Goal: Task Accomplishment & Management: Complete application form

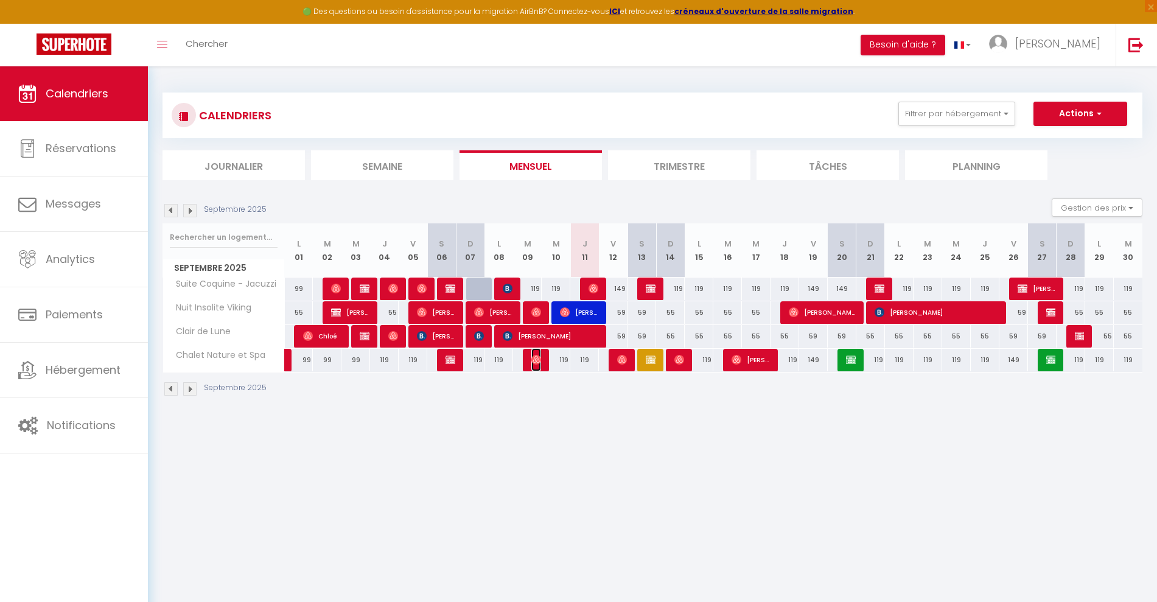
click at [539, 361] on img at bounding box center [536, 360] width 10 height 10
select select "OK"
select select "0"
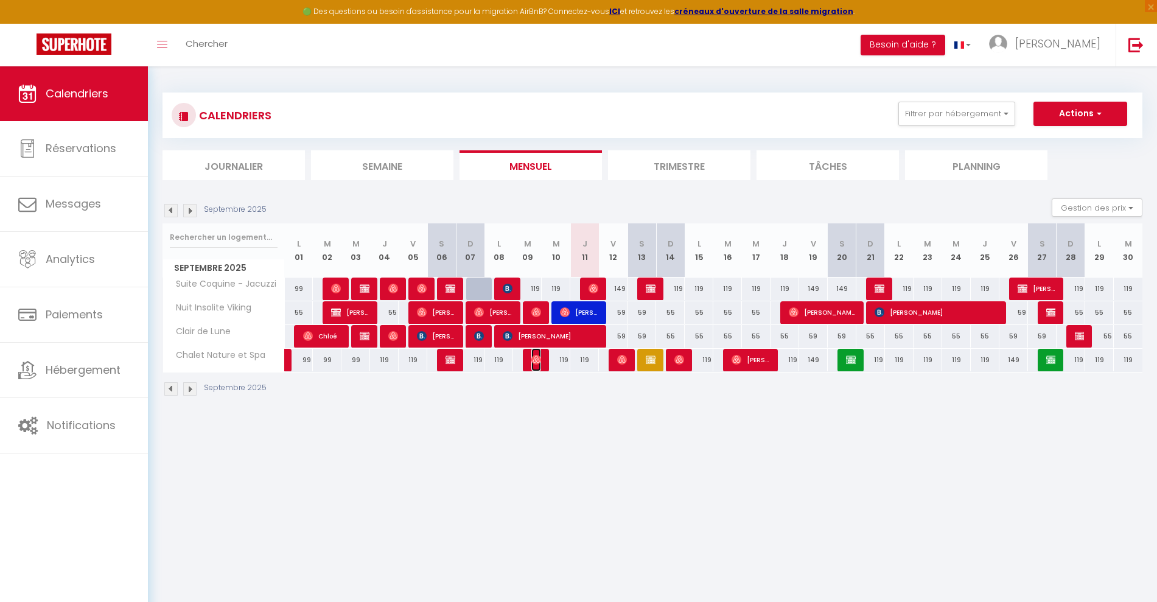
select select "1"
select select
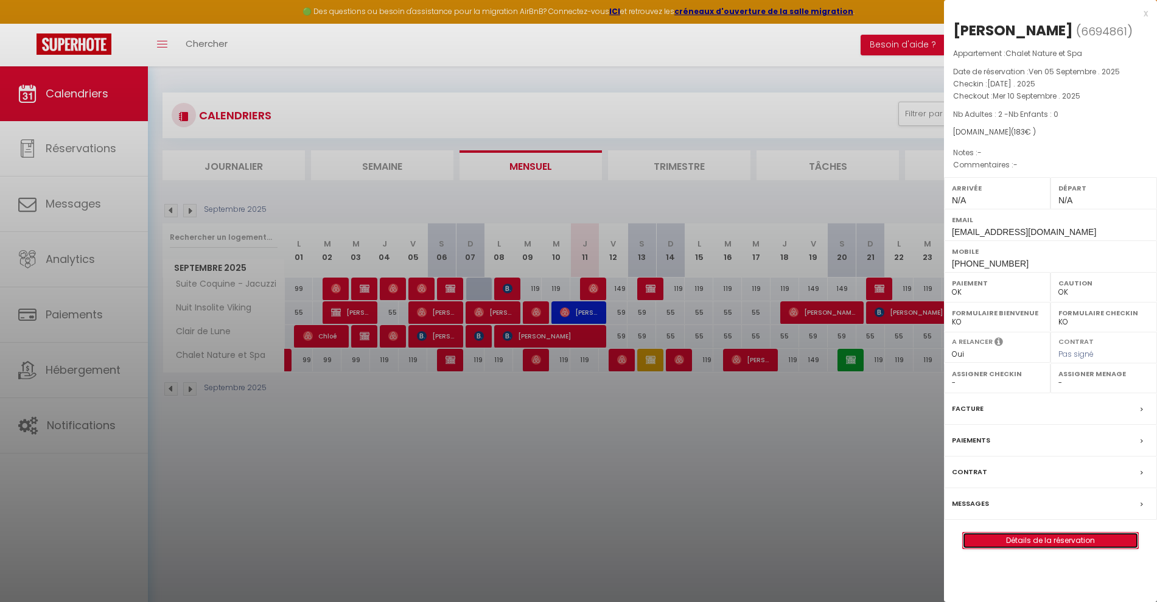
click at [1014, 540] on link "Détails de la réservation" at bounding box center [1050, 540] width 175 height 16
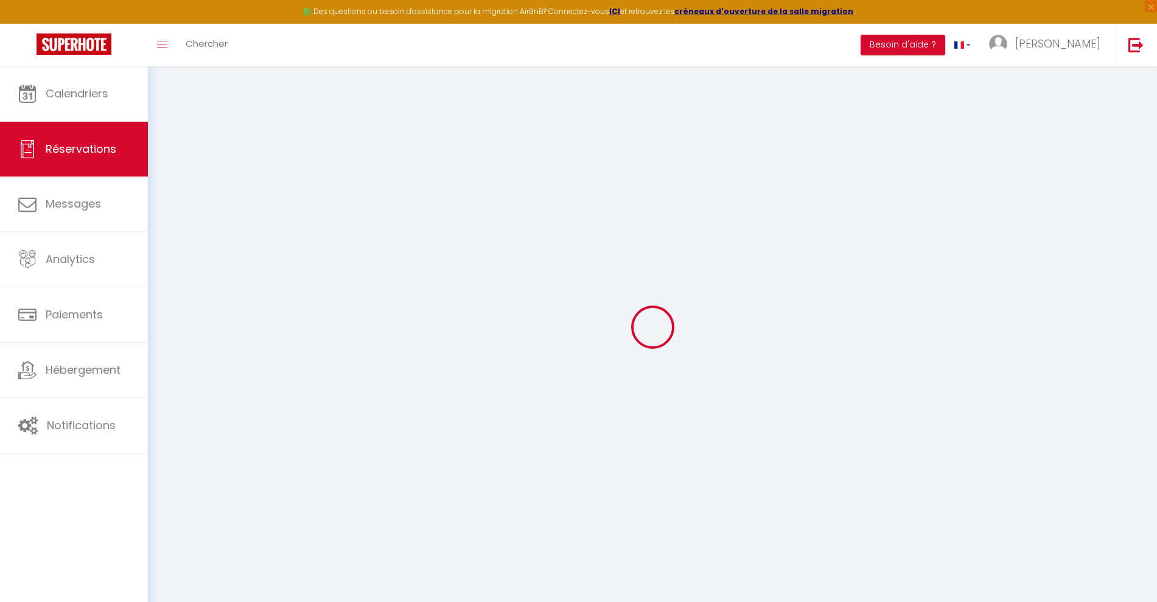
type input "Boubou"
type input "Traore"
type input "[EMAIL_ADDRESS][DOMAIN_NAME]"
type input "[PHONE_NUMBER]"
select select
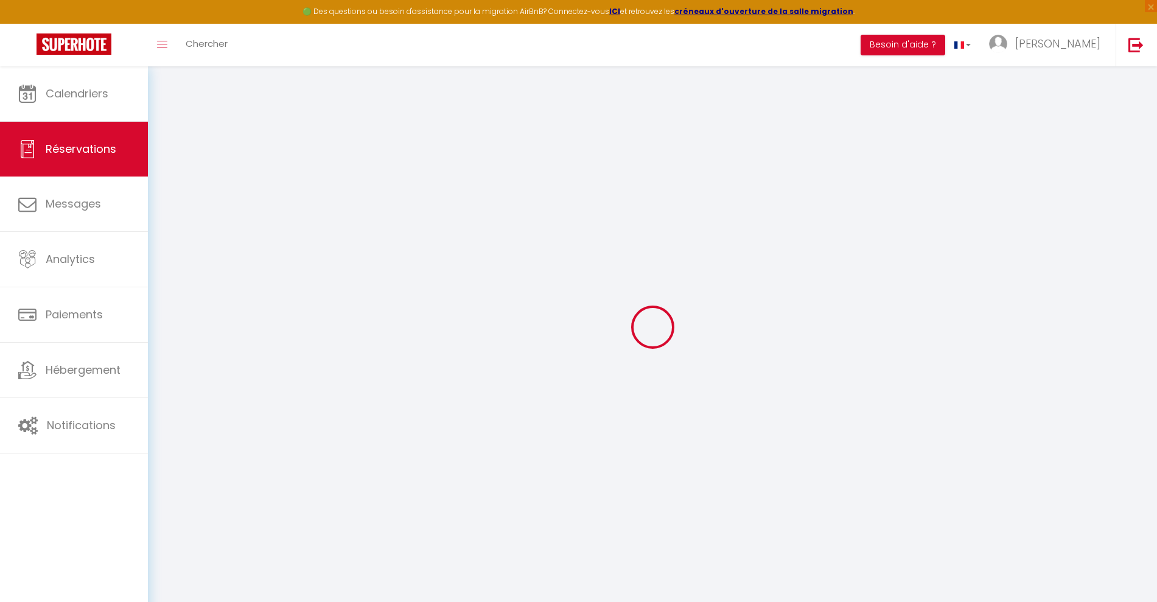
type input "32.04"
select select "61681"
select select "1"
select select
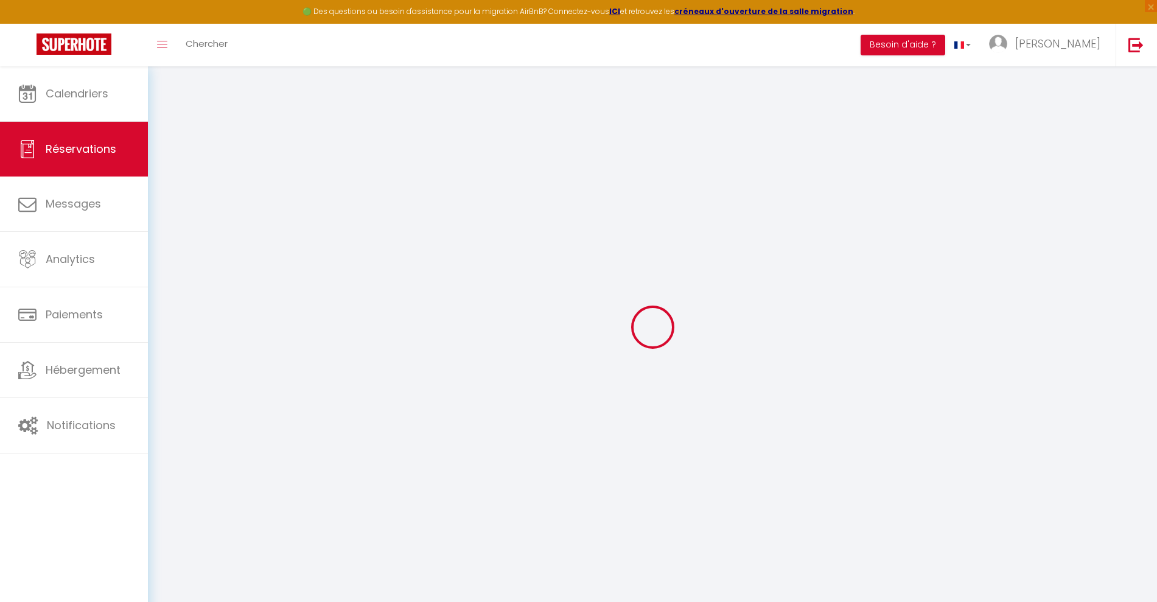
type input "2"
select select "12"
select select
type input "139"
checkbox input "false"
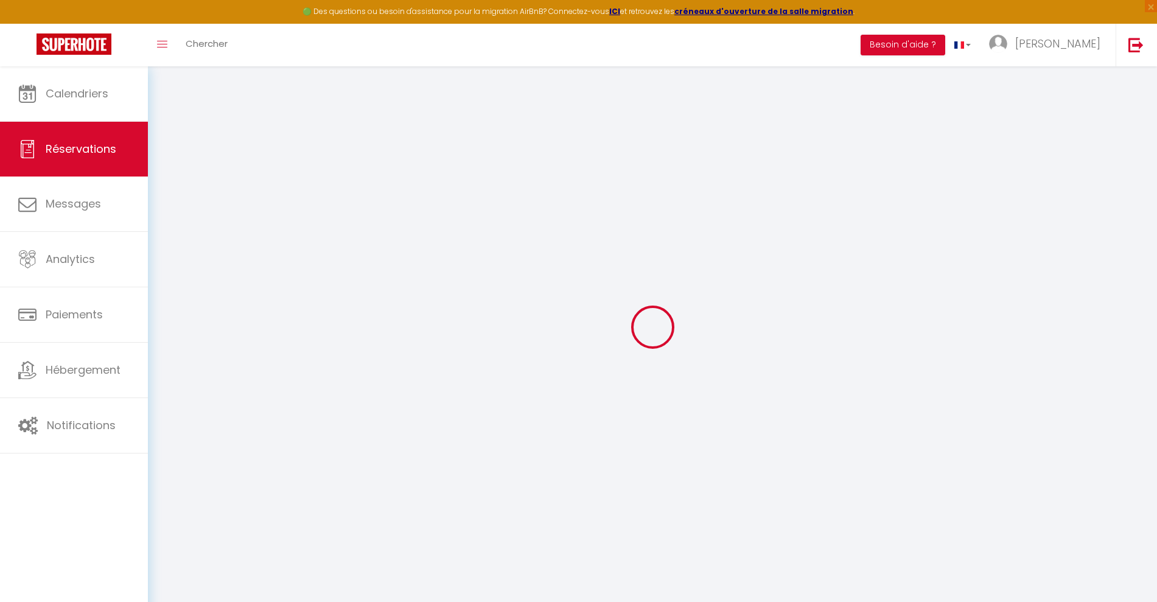
type input "0"
select select "1"
type input "0"
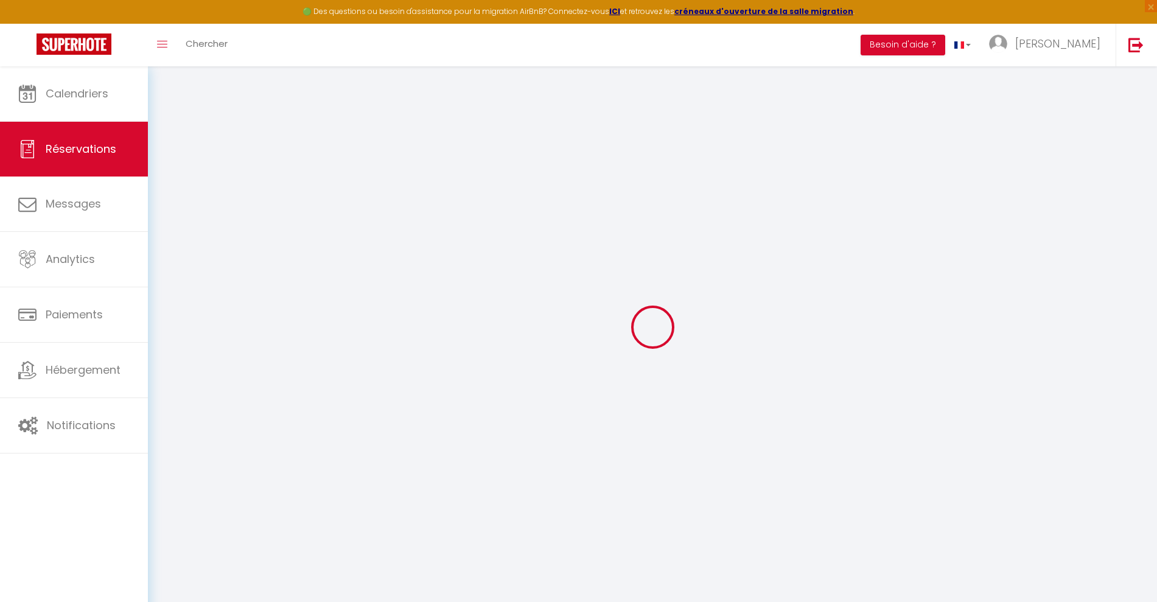
select select
select select "15"
checkbox input "false"
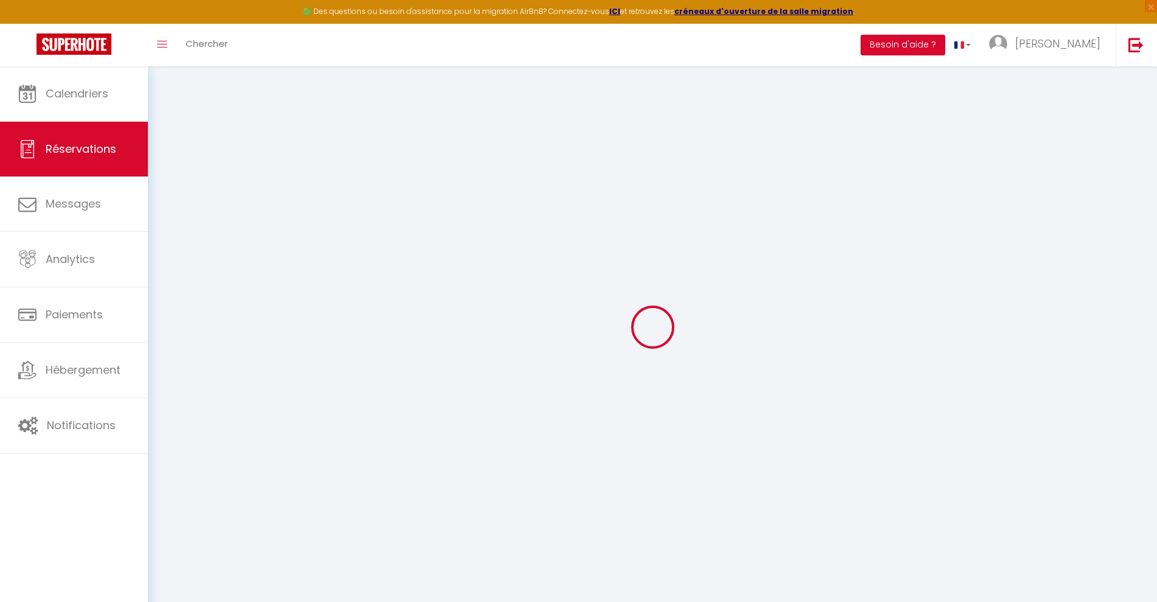
select select
checkbox input "false"
select select
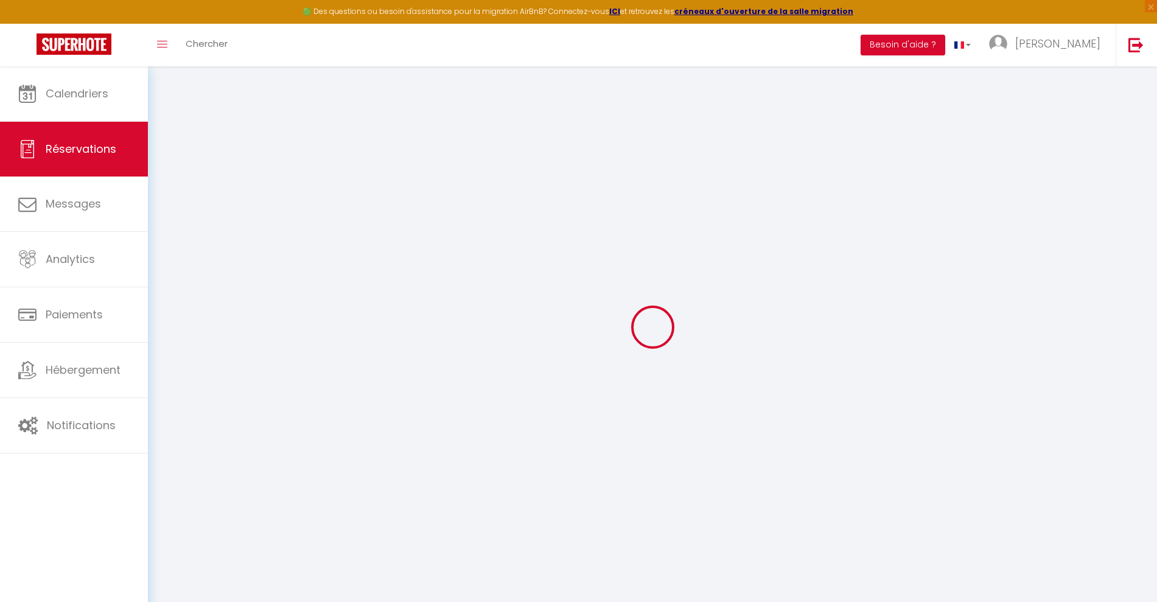
select select
checkbox input "false"
select select
type input "39"
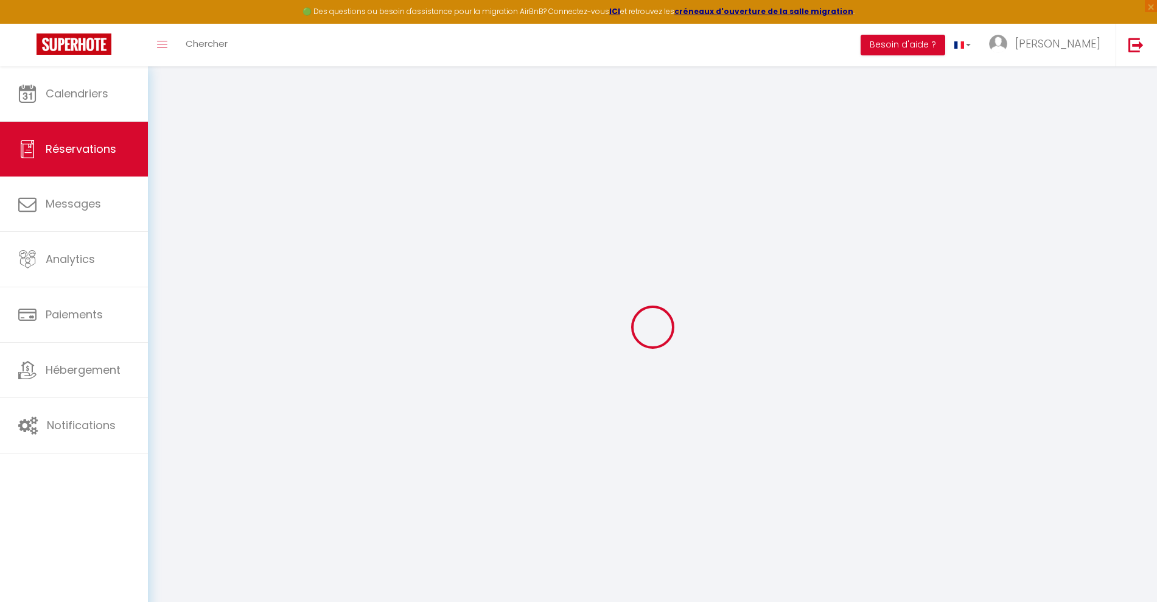
type input "5"
select select
checkbox input "false"
select select
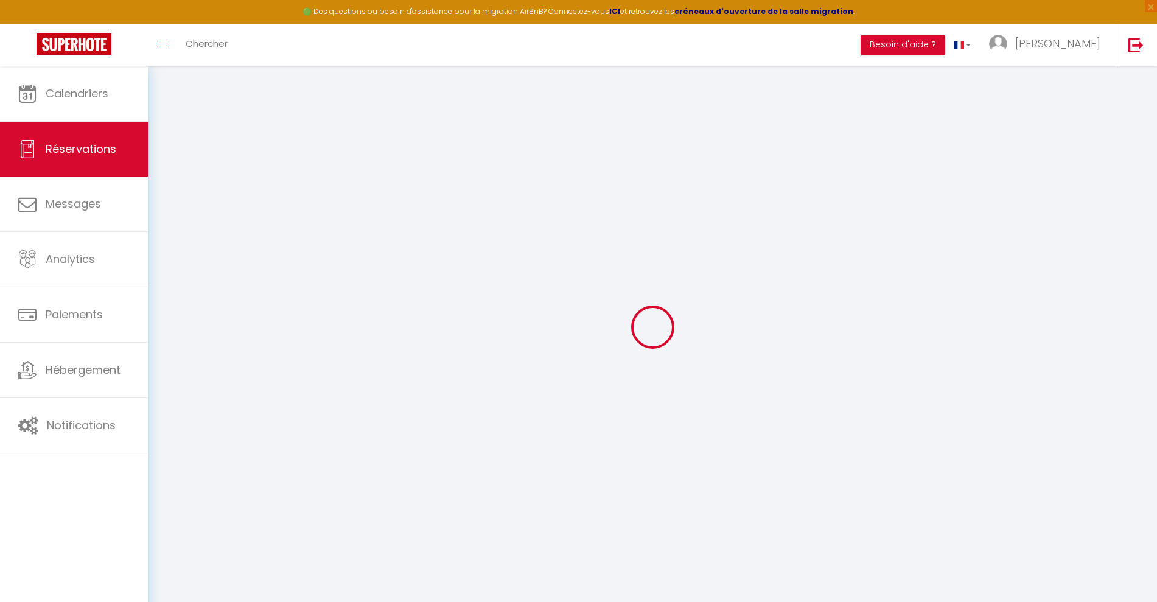
checkbox input "false"
select select
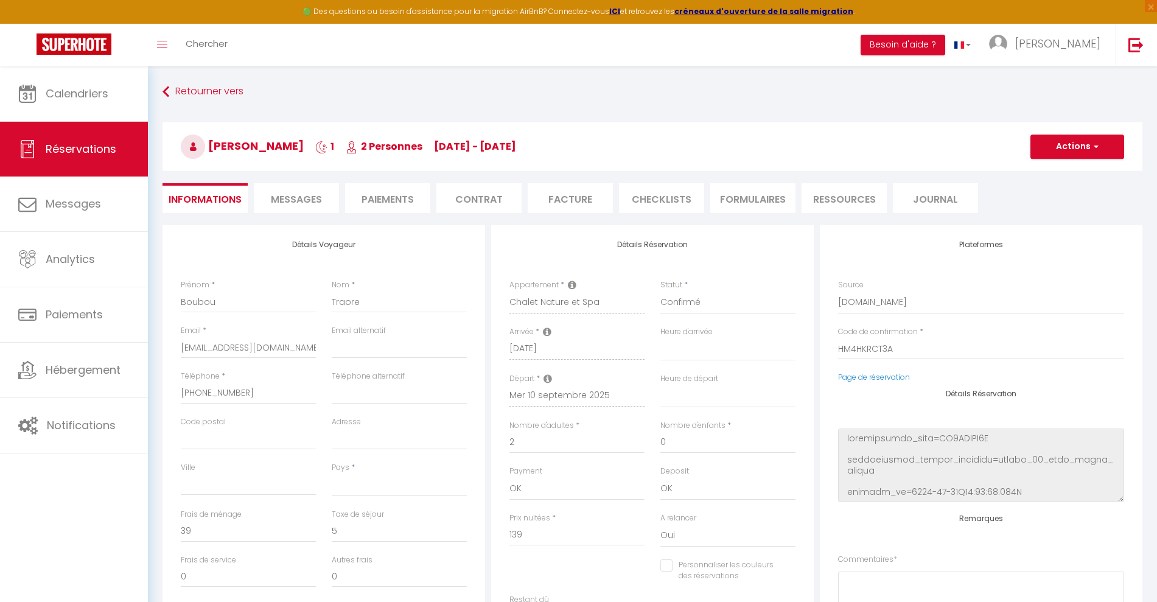
click at [371, 202] on li "Paiements" at bounding box center [387, 198] width 85 height 30
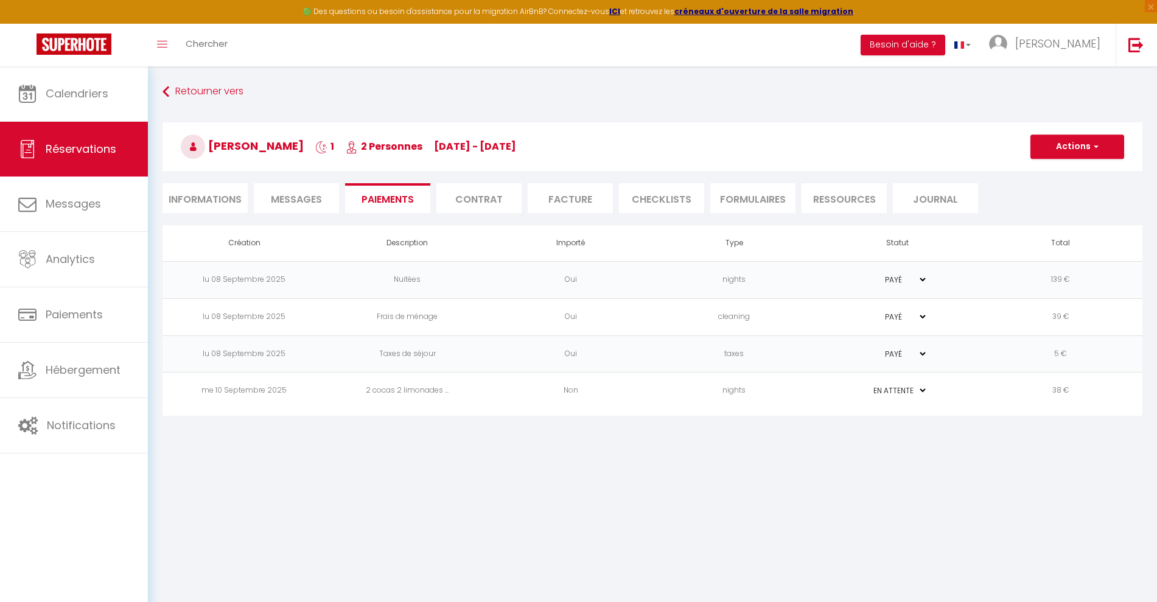
click at [300, 198] on span "Messages" at bounding box center [296, 199] width 51 height 14
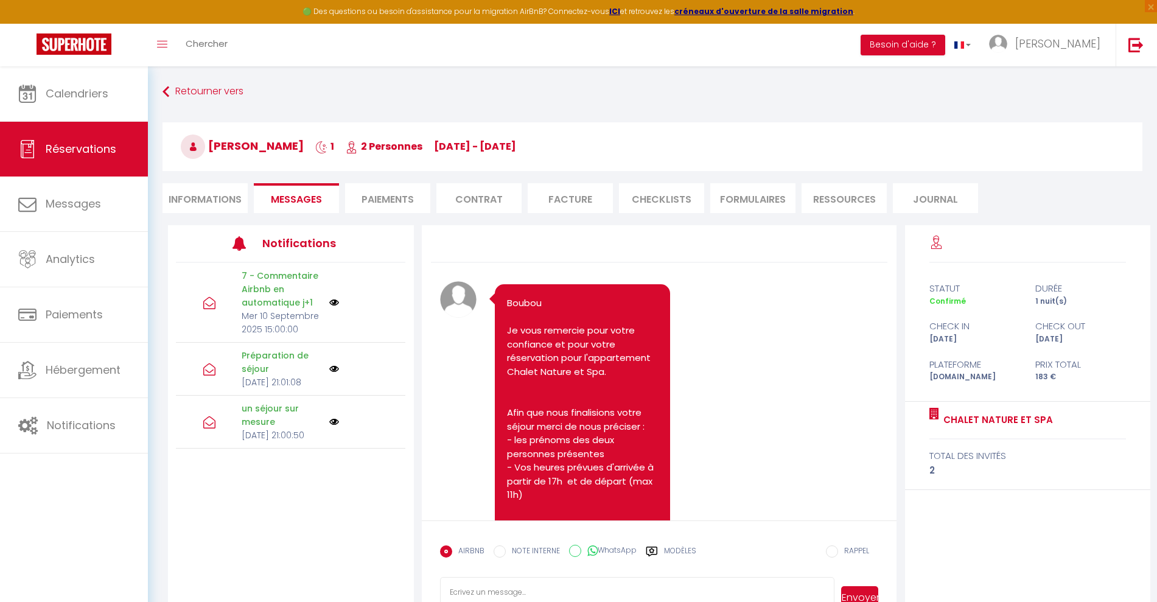
click at [383, 192] on li "Paiements" at bounding box center [387, 198] width 85 height 30
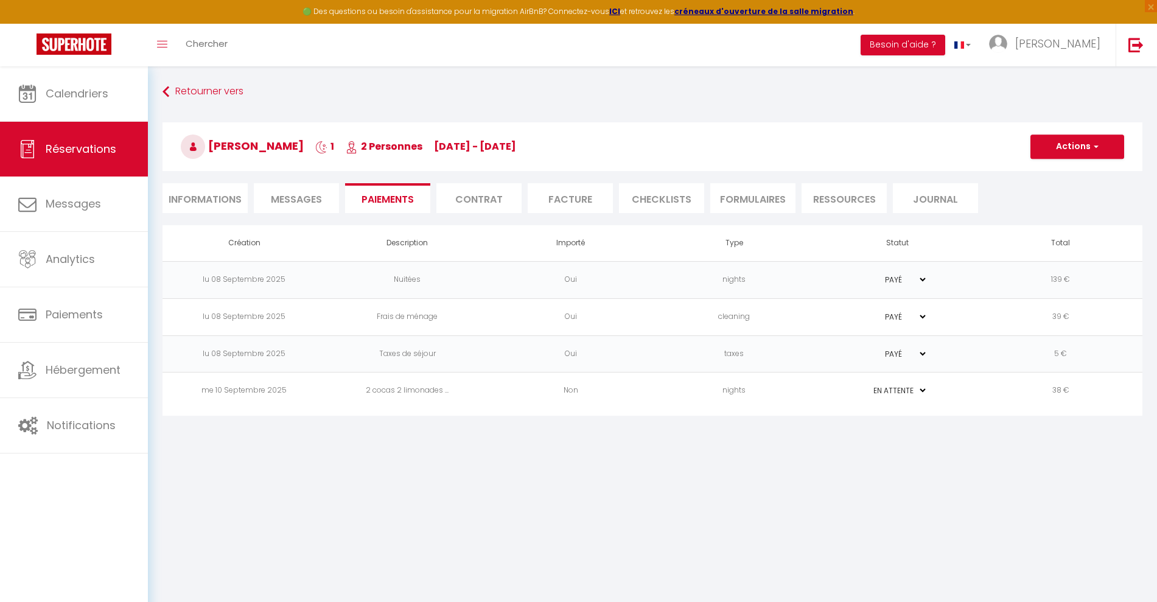
click at [922, 391] on select "PAYÉ EN ATTENTE" at bounding box center [896, 391] width 61 height 12
click at [958, 391] on td "PAYÉ EN ATTENTE" at bounding box center [896, 390] width 163 height 37
click at [378, 389] on td "2 cocas 2 limonades ..." at bounding box center [407, 390] width 163 height 37
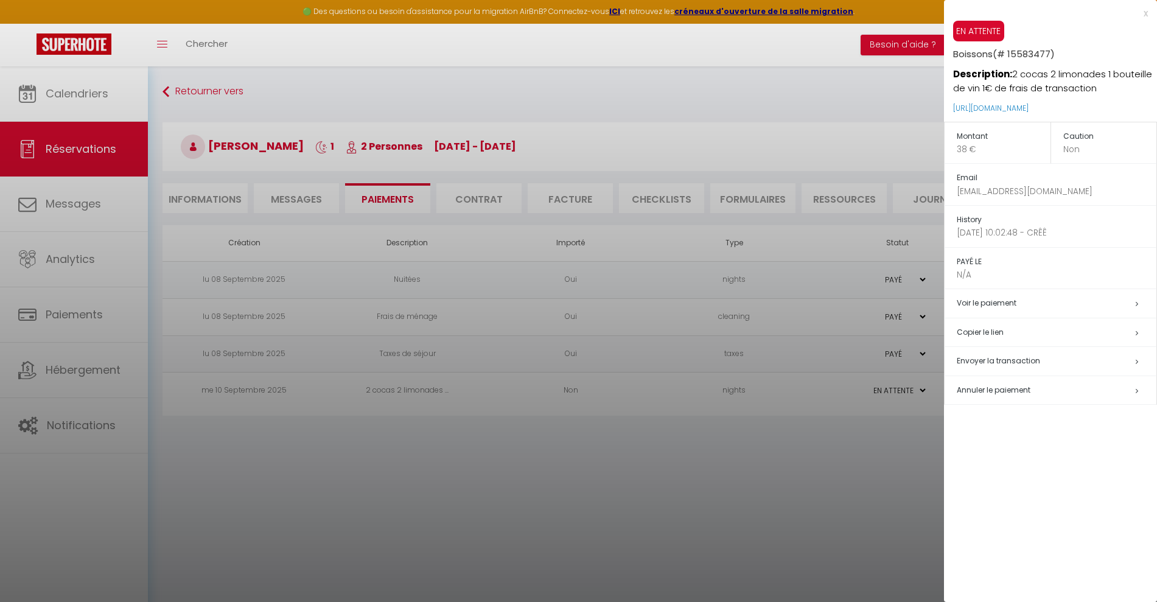
click at [1022, 360] on span "Envoyer la transaction" at bounding box center [998, 360] width 83 height 10
type input "[EMAIL_ADDRESS][DOMAIN_NAME]"
type input "Payment request"
type textarea "Hi, We invite you to click on the link below to make the payment: Title : Boiss…"
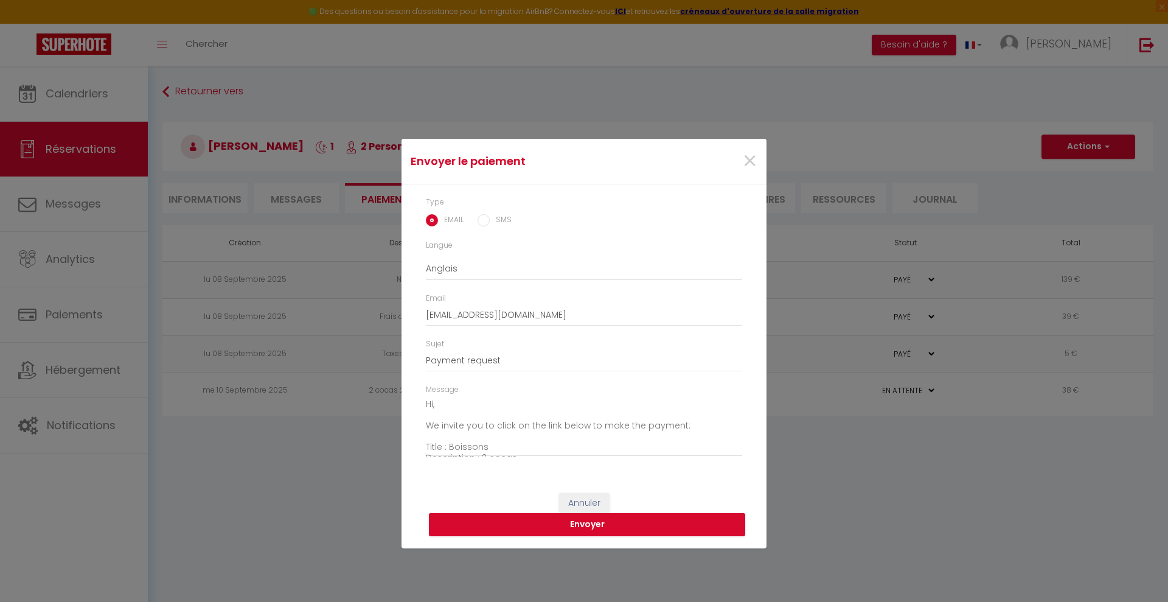
click at [487, 222] on input "SMS" at bounding box center [484, 220] width 12 height 12
radio input "true"
radio input "false"
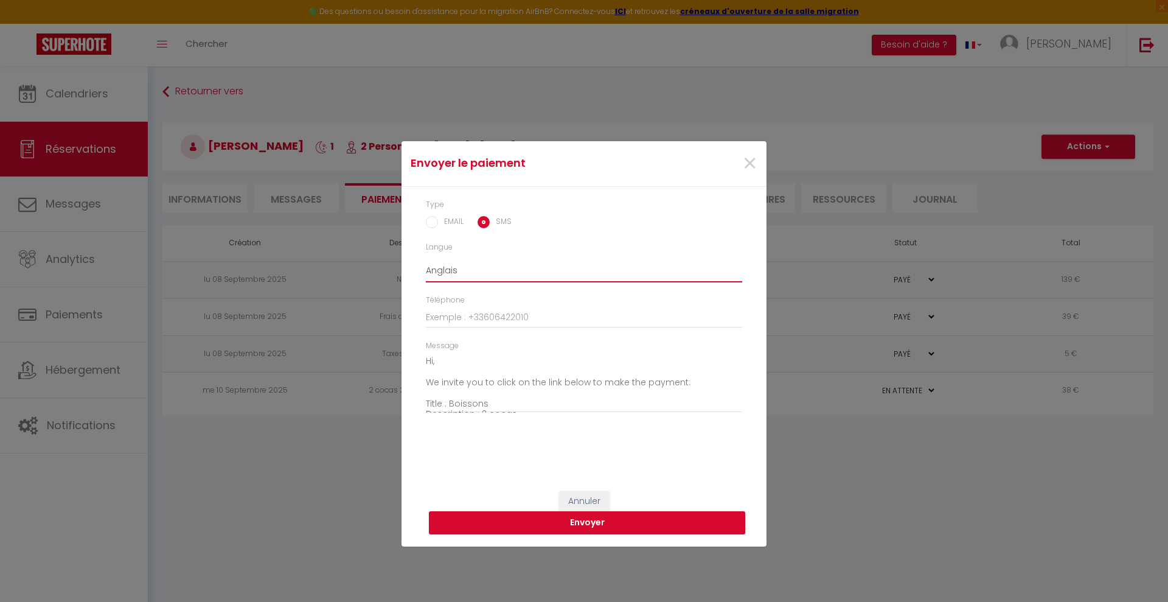
click at [492, 269] on select "Anglais Français Espagnol Portugais" at bounding box center [584, 270] width 316 height 23
select select "fr"
click at [426, 259] on select "Anglais Français Espagnol Portugais" at bounding box center [584, 270] width 316 height 23
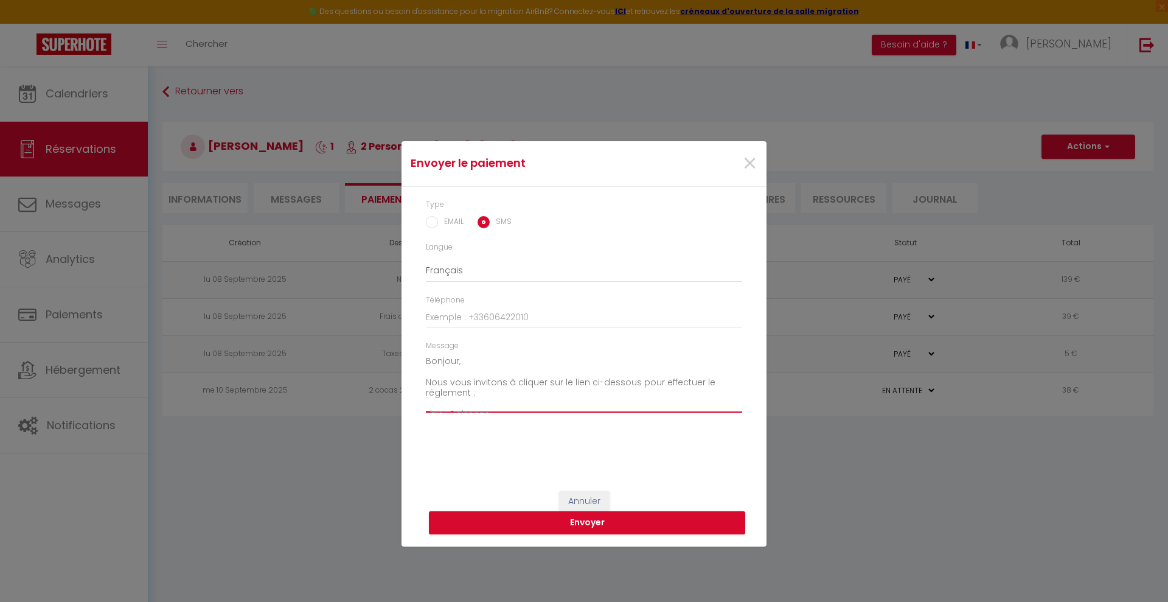
click at [456, 360] on textarea "Bonjour, Nous vous invitons à cliquer sur le lien ci-dessous pour effectuer le …" at bounding box center [584, 382] width 316 height 61
drag, startPoint x: 503, startPoint y: 357, endPoint x: 423, endPoint y: 379, distance: 82.1
click at [423, 379] on div "Message Bonjour Boubou, Nous vous invitons à cliquer sur le lien ci-dessous pou…" at bounding box center [584, 382] width 332 height 85
drag, startPoint x: 447, startPoint y: 387, endPoint x: 421, endPoint y: 388, distance: 25.6
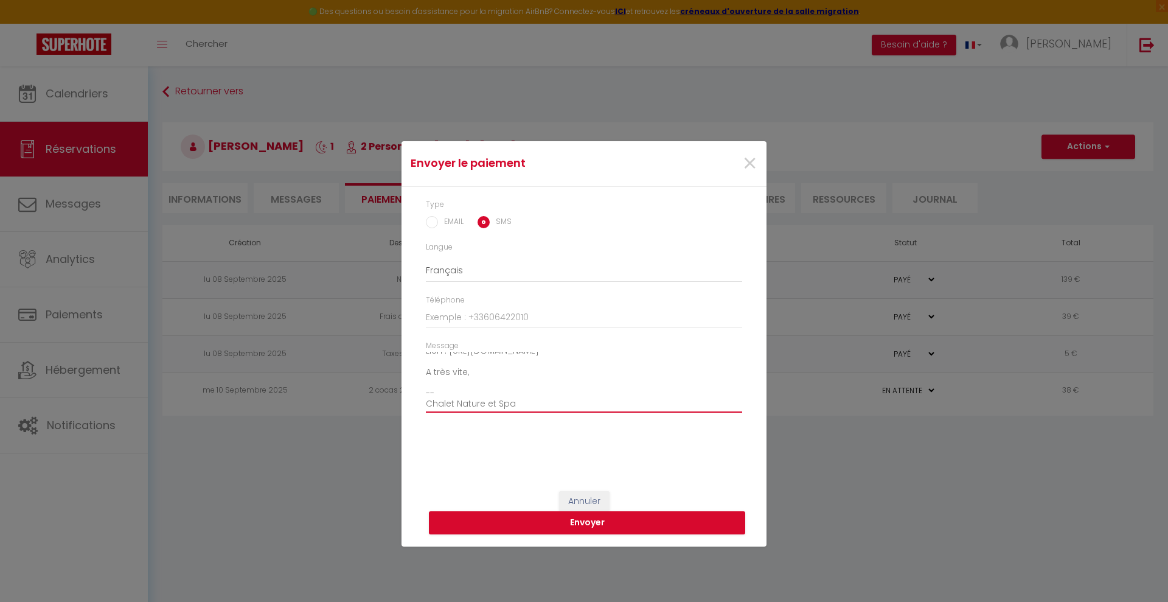
click at [421, 388] on div "Message Bonjour Boubou, Suite à notre échange, je vous invite à cliquer sur le …" at bounding box center [584, 382] width 332 height 85
type textarea "Bonjour Boubou, Suite à notre échange, je vous invite à cliquer sur le lien ci-…"
click at [580, 527] on button "Envoyer" at bounding box center [587, 522] width 316 height 23
type input "0761763364"
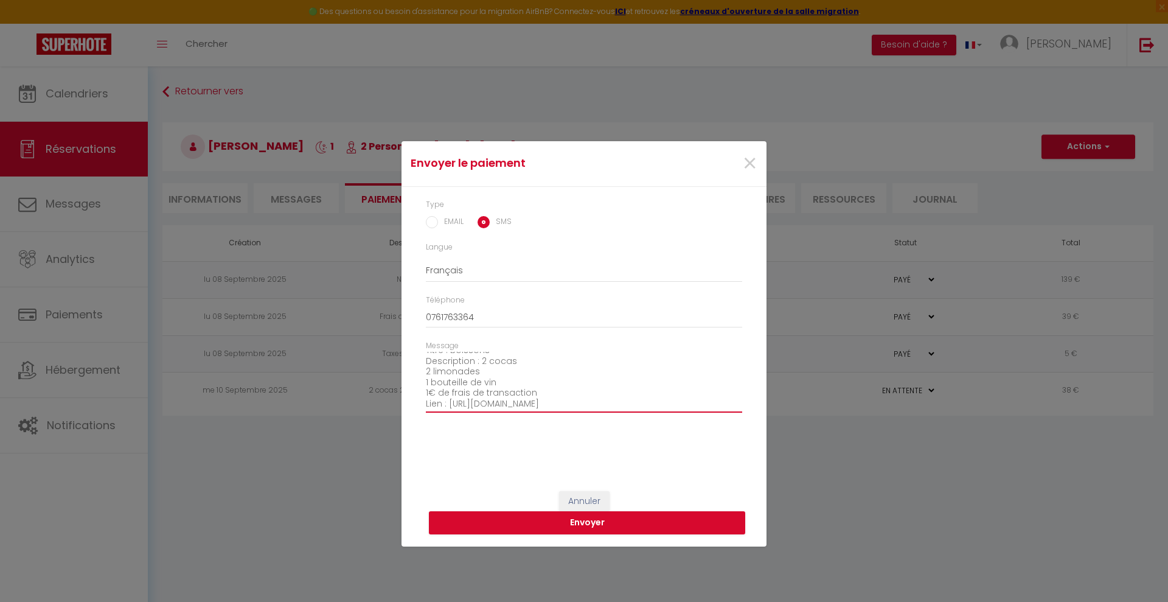
scroll to position [136, 0]
drag, startPoint x: 498, startPoint y: 368, endPoint x: 419, endPoint y: 375, distance: 79.4
click at [419, 375] on div "Message Bonjour Boubou, Suite à notre échange, je vous invite à cliquer sur le …" at bounding box center [584, 382] width 332 height 85
click at [490, 383] on textarea "Bonjour Boubou, Suite à notre échange, je vous invite à cliquer sur le lien ci-…" at bounding box center [584, 382] width 316 height 61
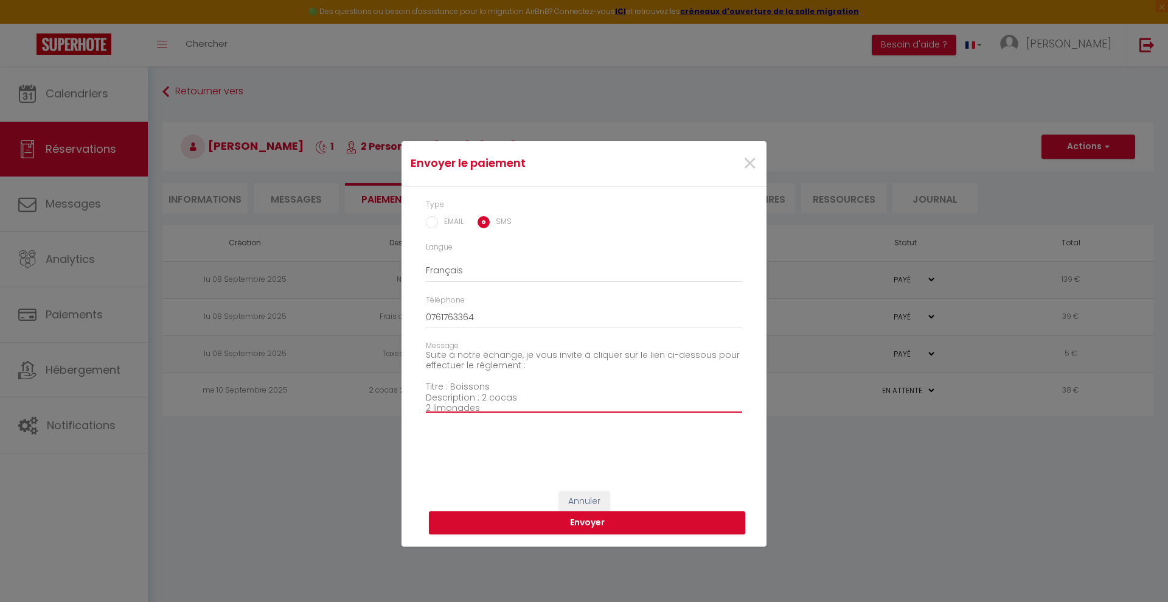
drag, startPoint x: 476, startPoint y: 395, endPoint x: 427, endPoint y: 397, distance: 49.3
click at [427, 397] on textarea "Bonjour Boubou, Suite à notre échange, je vous invite à cliquer sur le lien ci-…" at bounding box center [584, 382] width 316 height 61
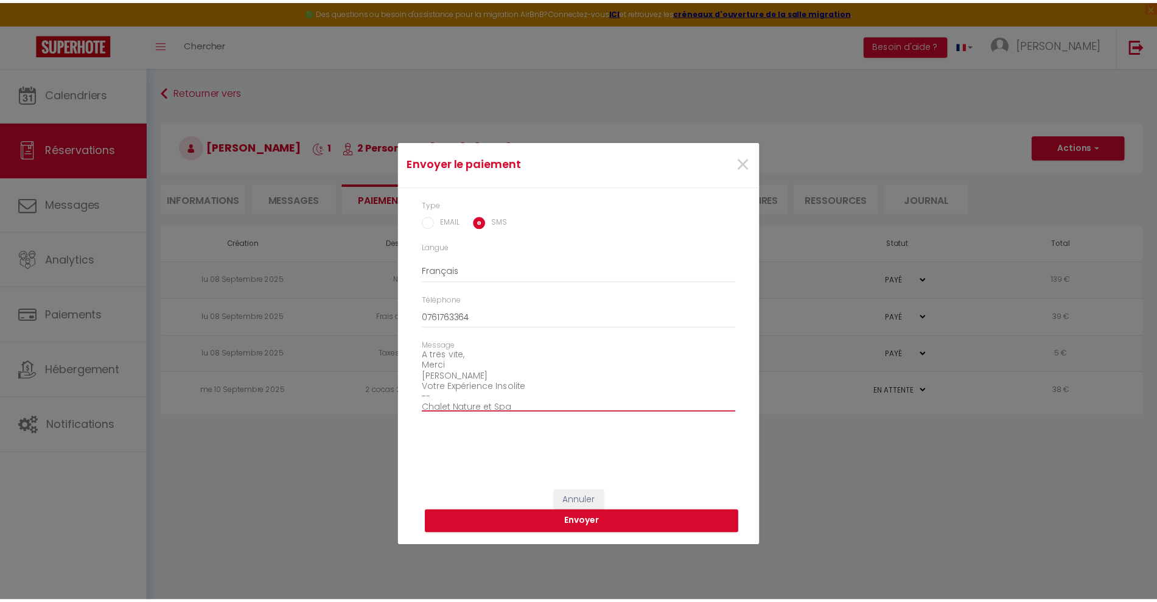
scroll to position [138, 0]
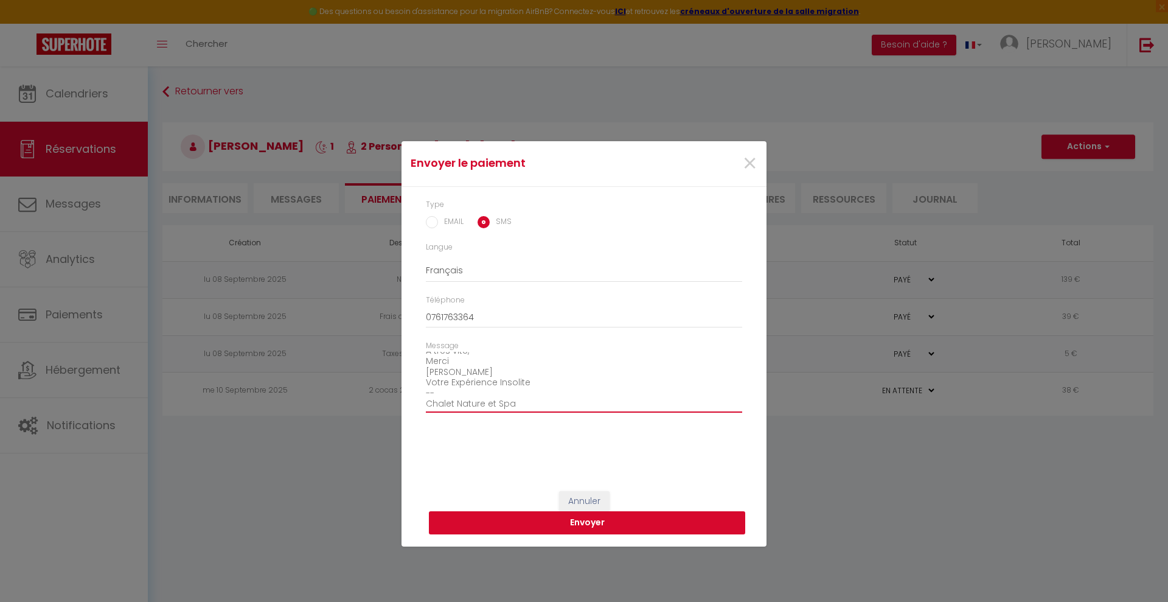
type textarea "Bonjour Boubou, Suite à notre échange, je vous invite à cliquer sur le lien ci-…"
click at [586, 525] on button "Envoyer" at bounding box center [587, 522] width 316 height 23
